Goal: Information Seeking & Learning: Learn about a topic

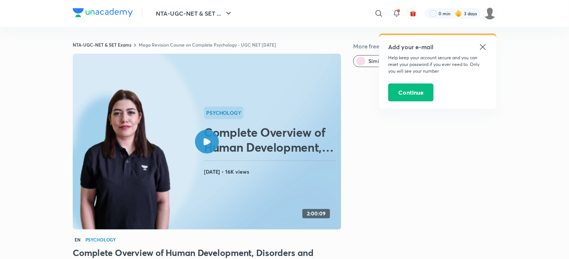
click at [483, 46] on icon at bounding box center [483, 47] width 9 height 9
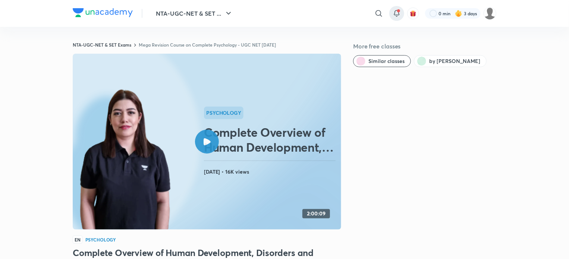
click at [395, 9] on icon at bounding box center [396, 13] width 9 height 9
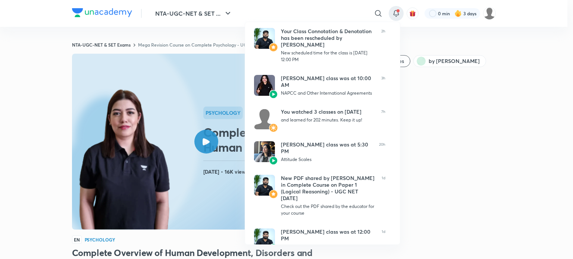
click at [1, 37] on div at bounding box center [286, 129] width 573 height 259
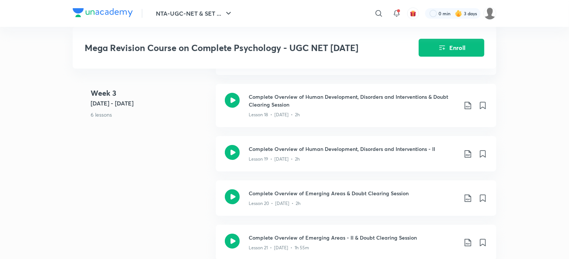
scroll to position [1331, 0]
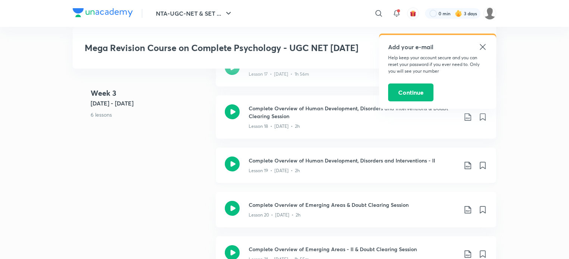
click at [231, 163] on icon at bounding box center [232, 164] width 15 height 15
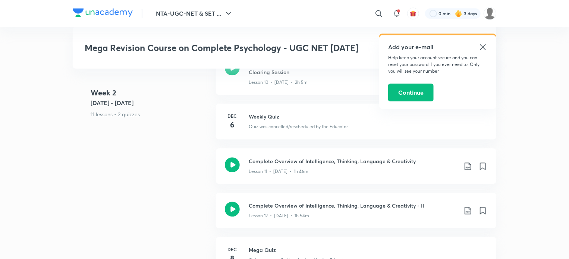
scroll to position [886, 0]
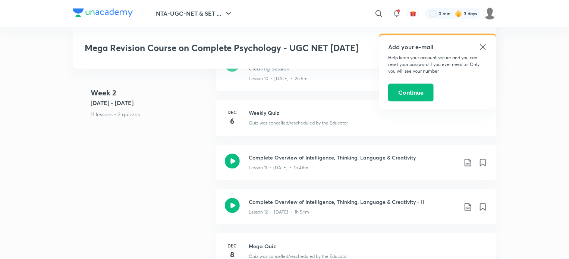
click at [483, 44] on icon at bounding box center [483, 47] width 9 height 9
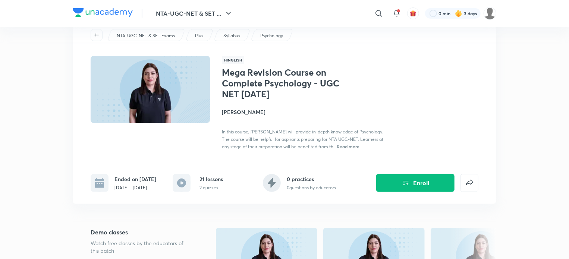
scroll to position [0, 0]
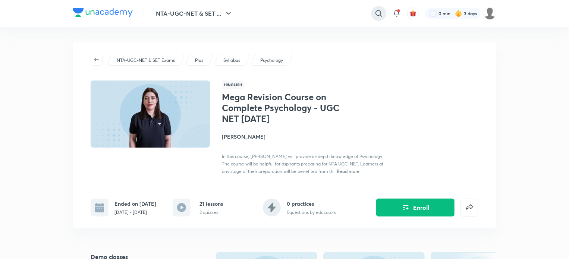
click at [378, 11] on icon at bounding box center [379, 13] width 9 height 9
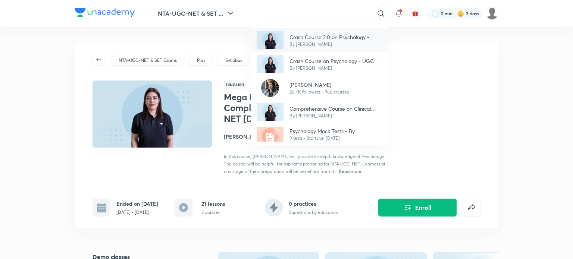
click at [324, 40] on p "Crash Course 2.0 on Psychology - UGC NET 2024" at bounding box center [335, 37] width 93 height 8
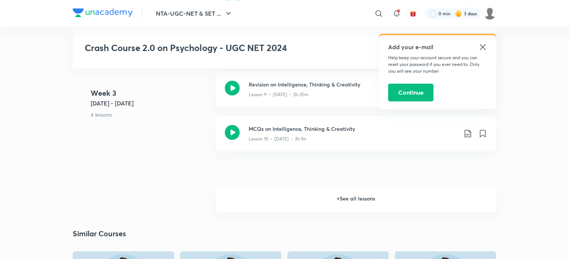
scroll to position [912, 0]
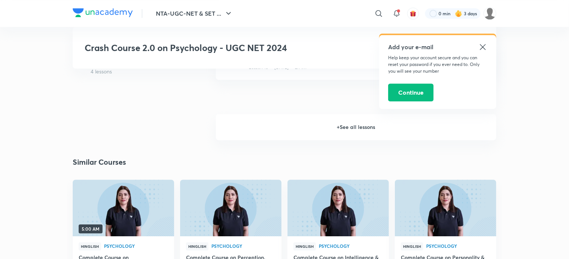
click at [334, 127] on h6 "+ See all lessons" at bounding box center [356, 127] width 281 height 26
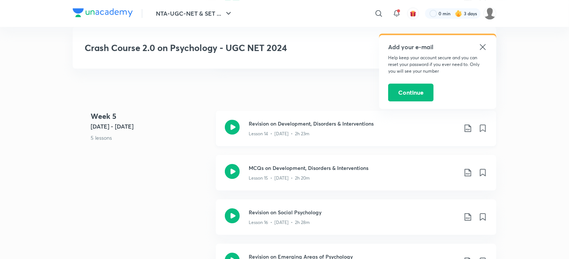
scroll to position [1105, 0]
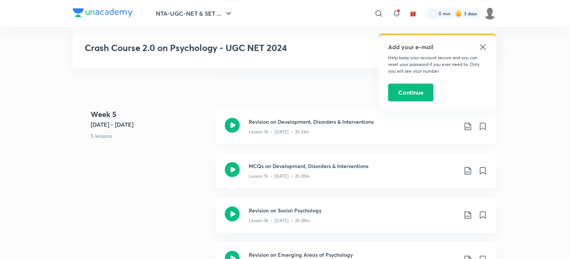
click at [229, 128] on icon at bounding box center [232, 125] width 15 height 15
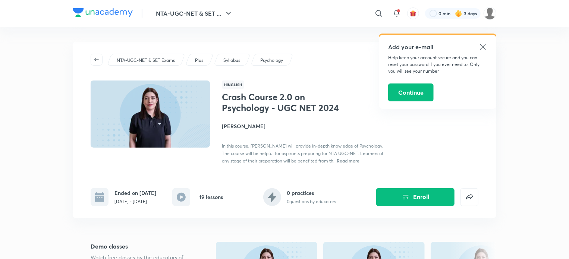
click at [133, 178] on div "Ended on Dec [DATE] - [DATE] 19 lessons 0 practices 0 questions by educators En…" at bounding box center [285, 191] width 388 height 30
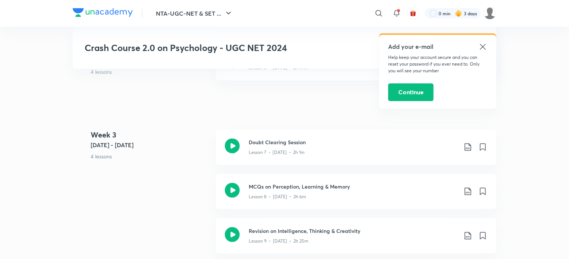
scroll to position [692, 0]
click at [487, 46] on icon at bounding box center [483, 47] width 9 height 9
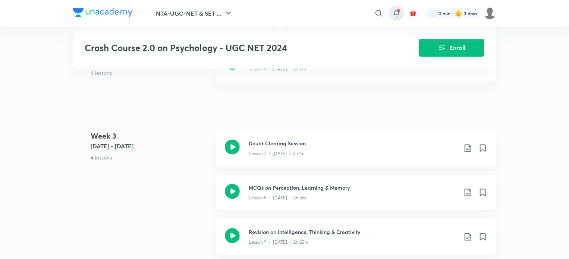
click at [397, 8] on div at bounding box center [396, 13] width 15 height 15
click at [395, 12] on icon at bounding box center [396, 13] width 9 height 9
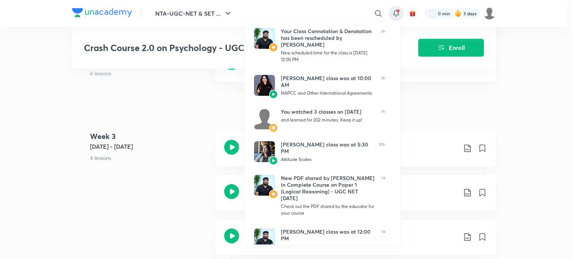
click at [175, 141] on div at bounding box center [286, 129] width 573 height 259
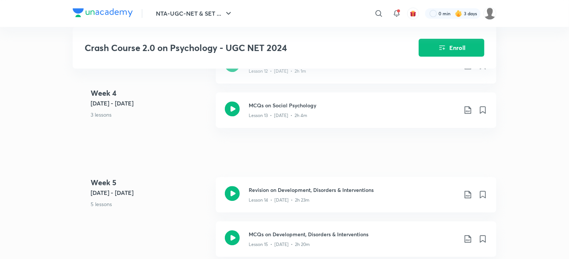
scroll to position [1094, 0]
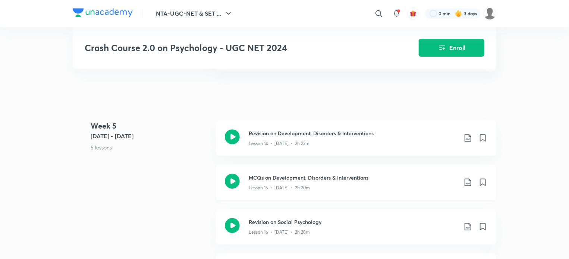
click at [469, 185] on icon at bounding box center [468, 182] width 9 height 9
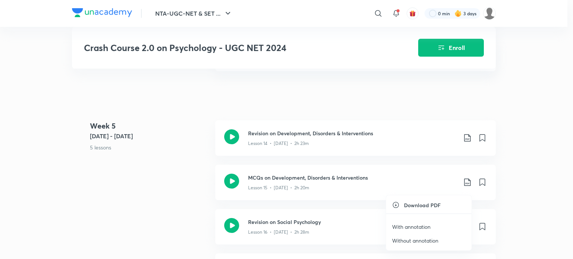
click at [413, 240] on p "Without annotation" at bounding box center [415, 241] width 46 height 8
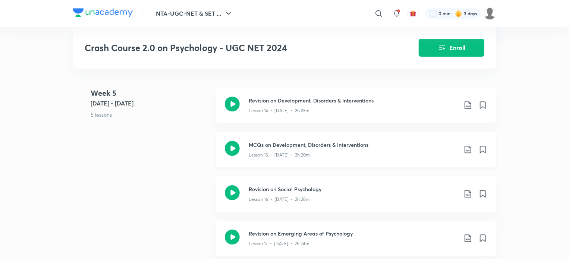
scroll to position [1128, 0]
click at [472, 153] on icon at bounding box center [468, 148] width 9 height 9
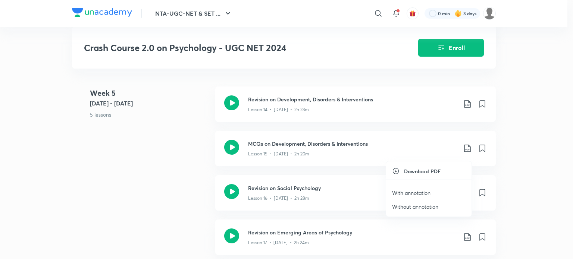
click at [405, 190] on p "With annotation" at bounding box center [411, 193] width 38 height 8
